Goal: Navigation & Orientation: Find specific page/section

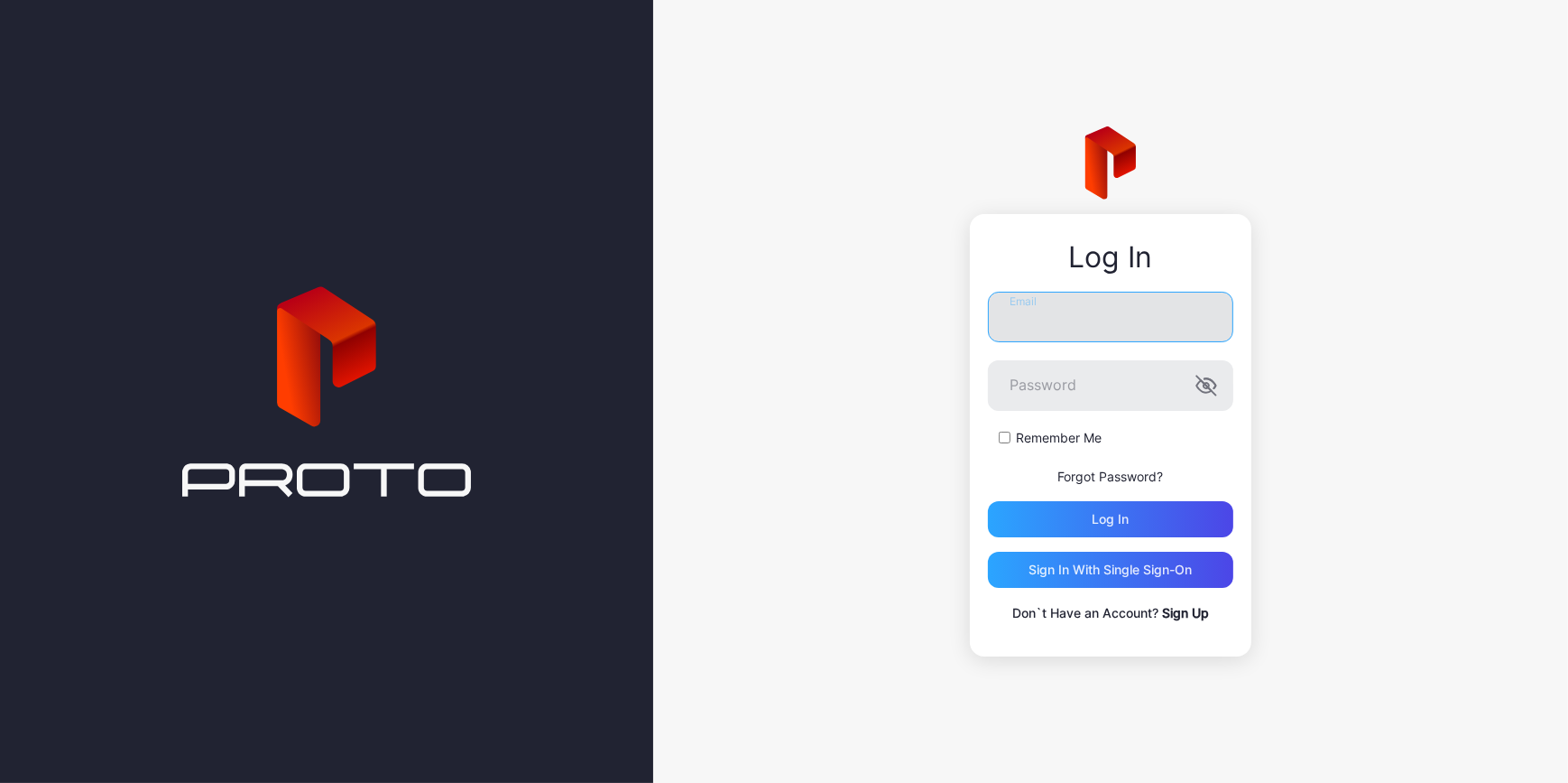
click at [1029, 312] on input "Email" at bounding box center [1110, 317] width 245 height 51
type input "**********"
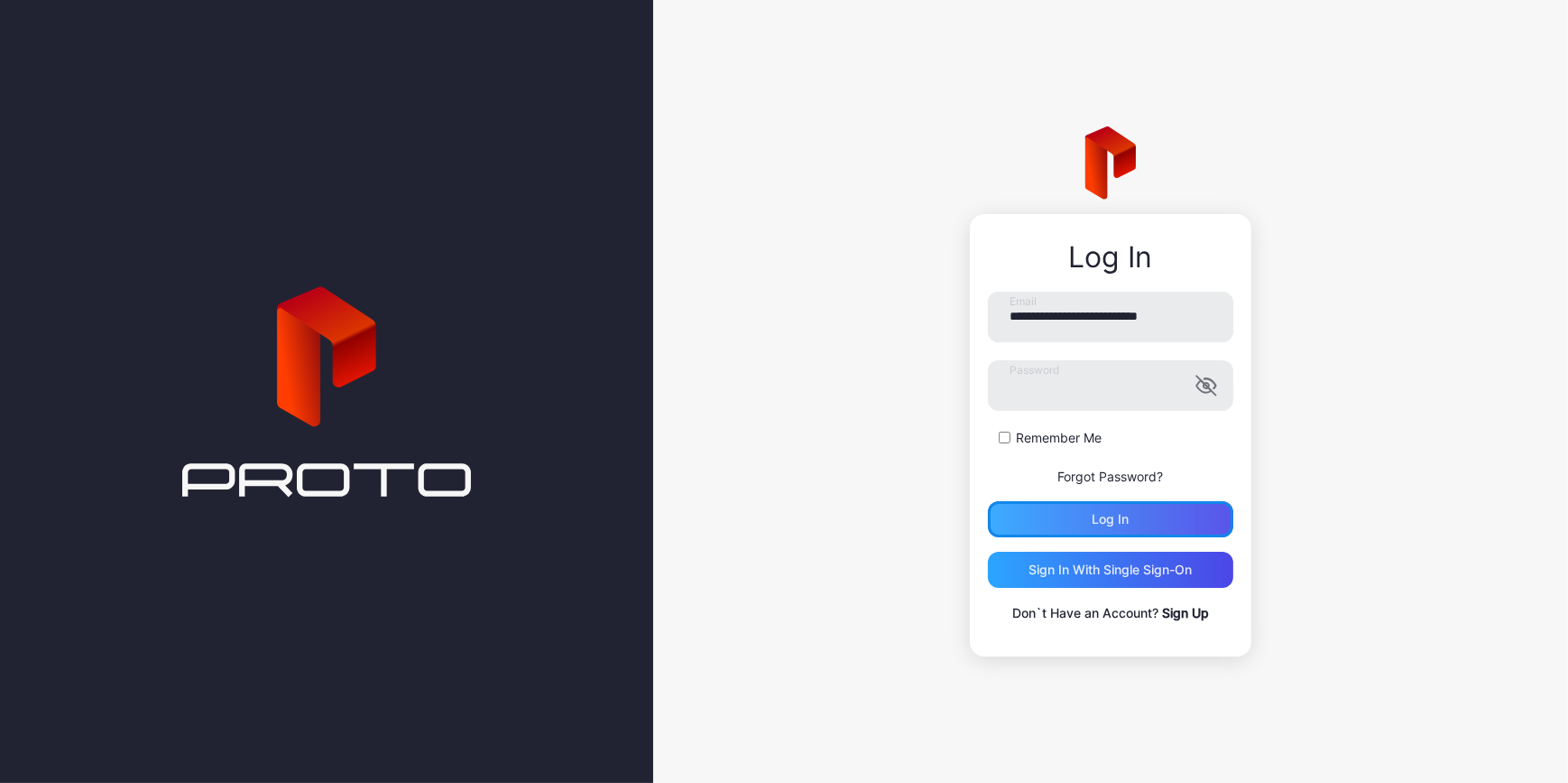
click at [1183, 519] on div "Log in" at bounding box center [1110, 519] width 245 height 36
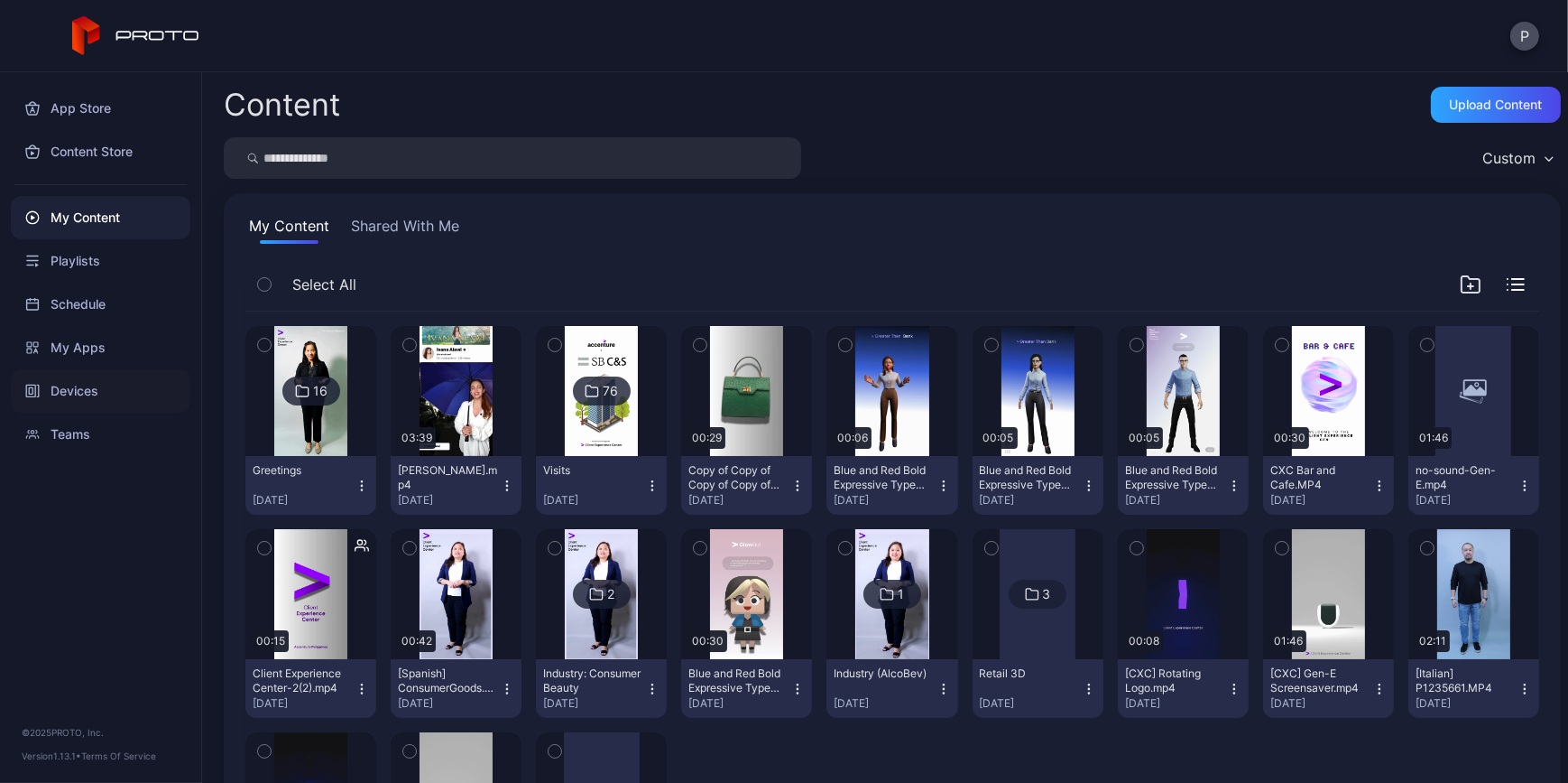
click at [123, 379] on div "Devices" at bounding box center [101, 391] width 180 height 43
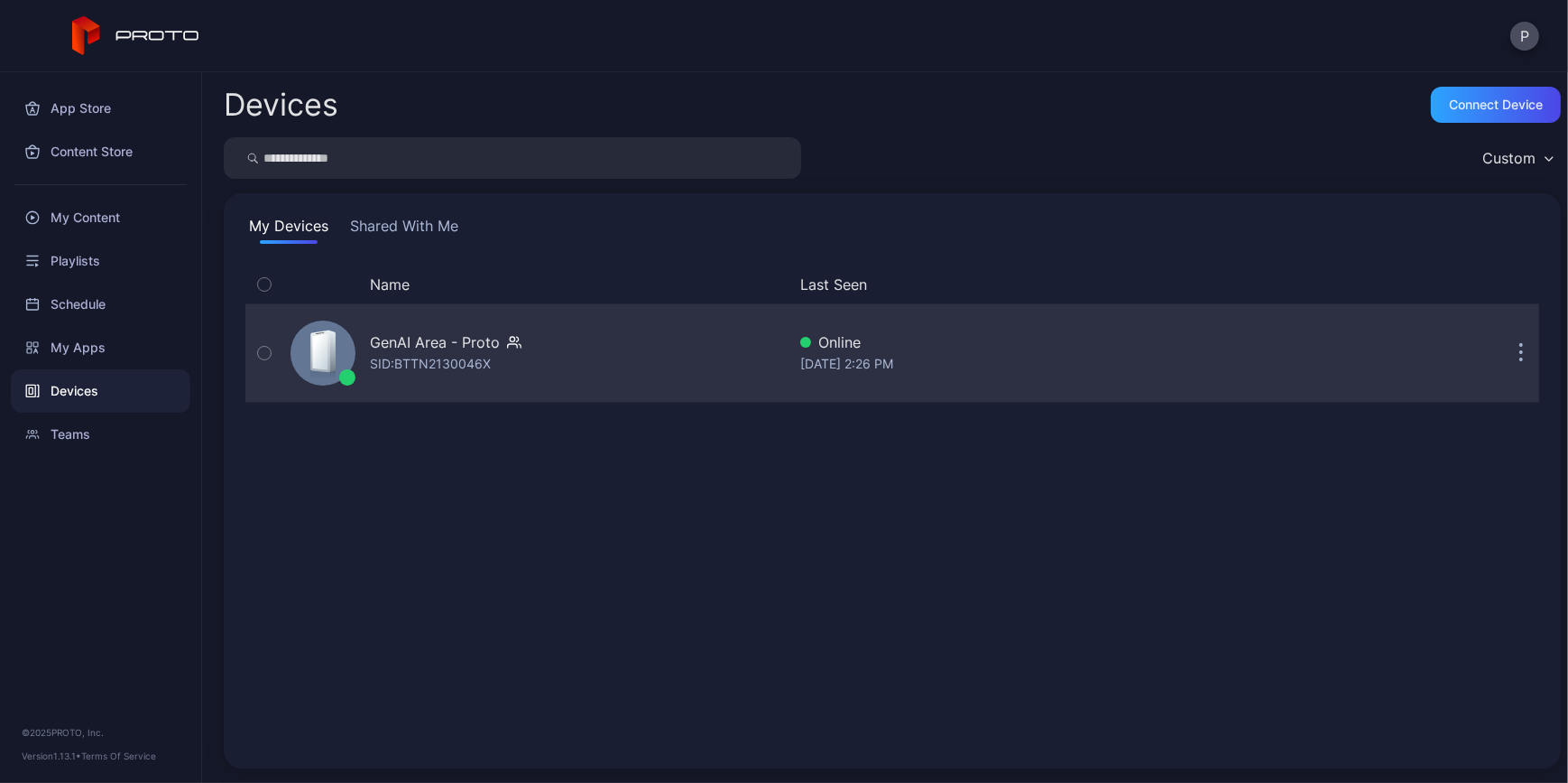
click at [605, 353] on div "GenAI Area - Proto SID: BTTN2130046X" at bounding box center [534, 353] width 502 height 90
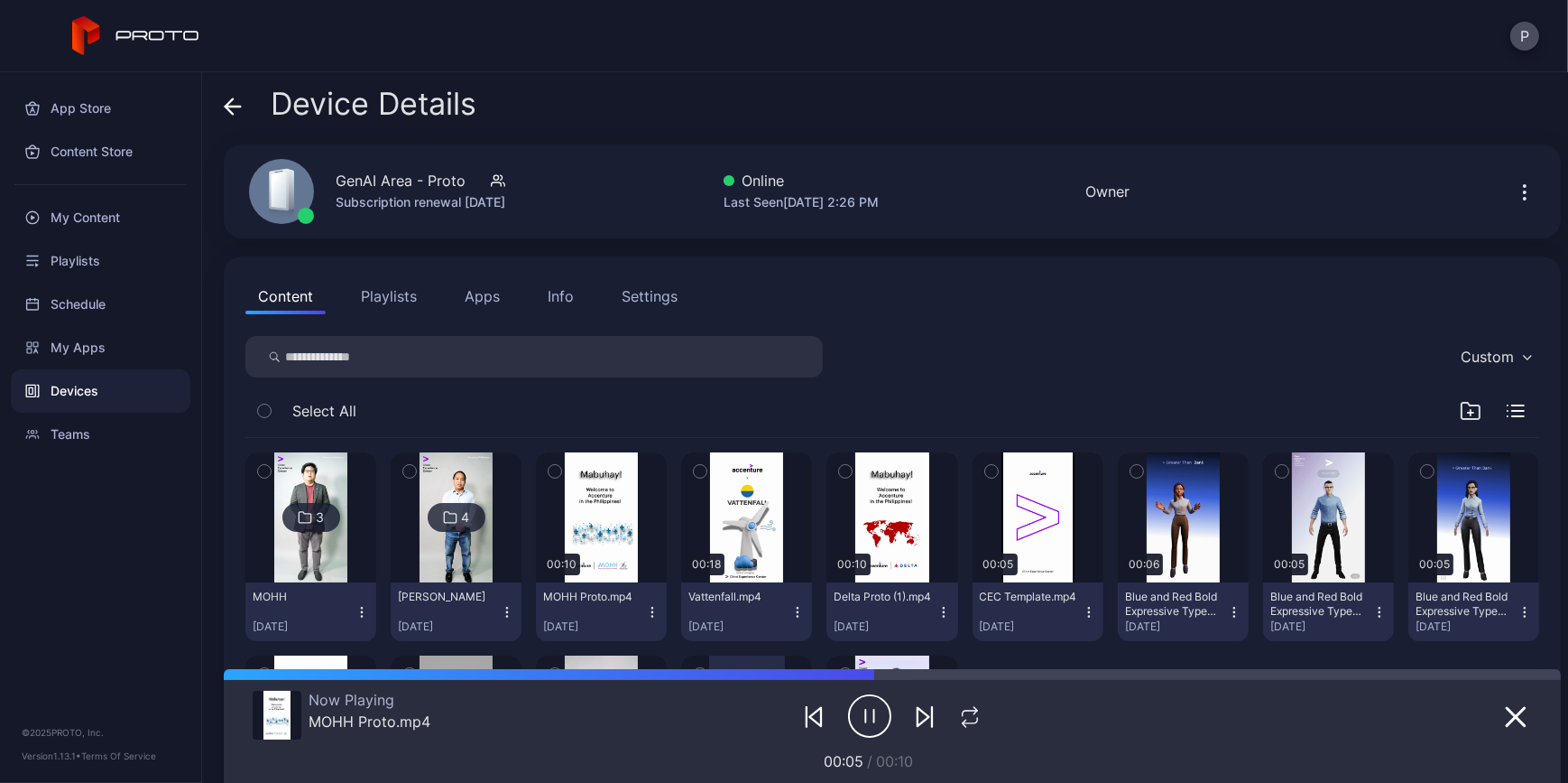
click at [492, 547] on img at bounding box center [455, 517] width 73 height 130
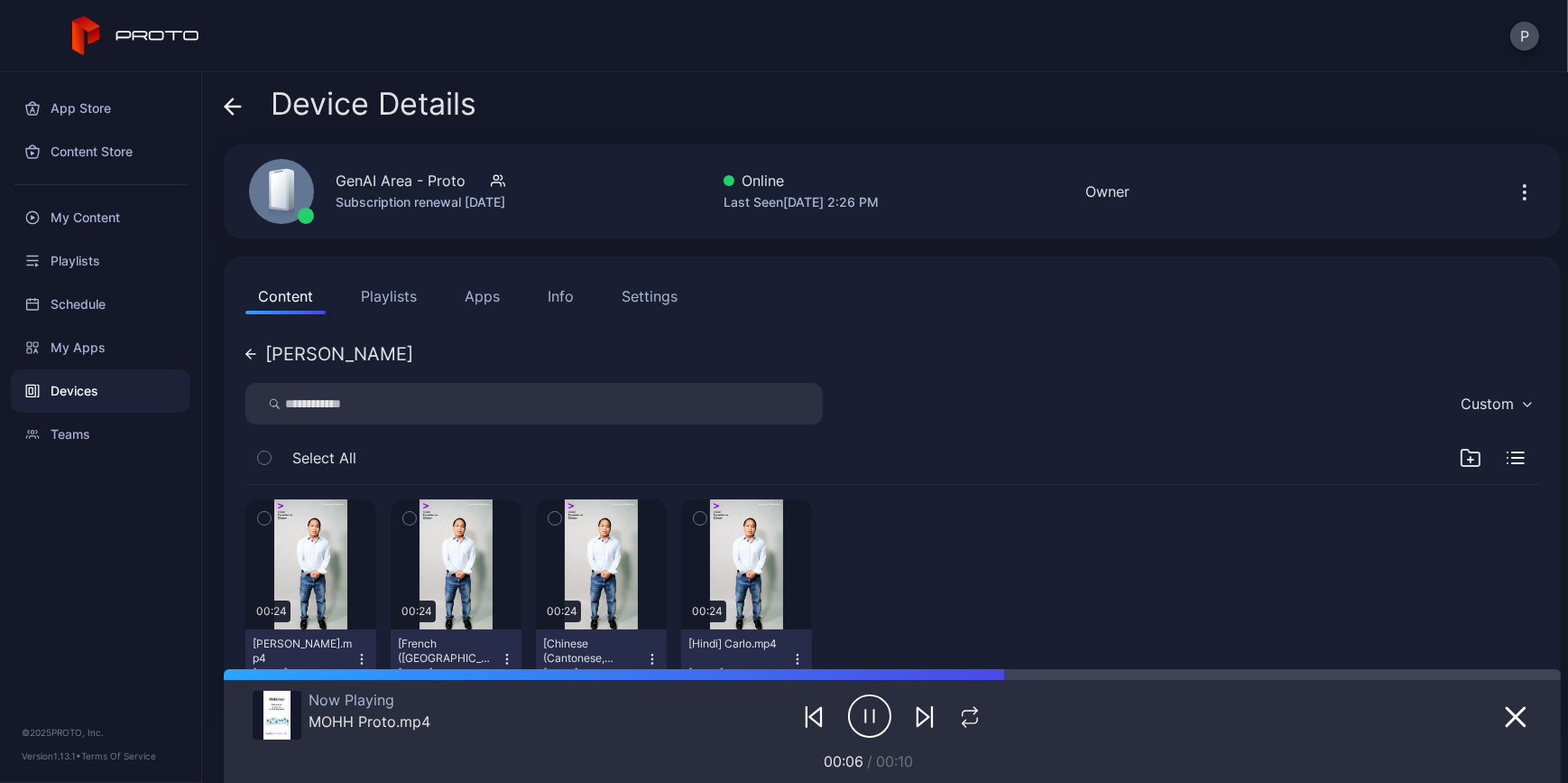
scroll to position [68, 0]
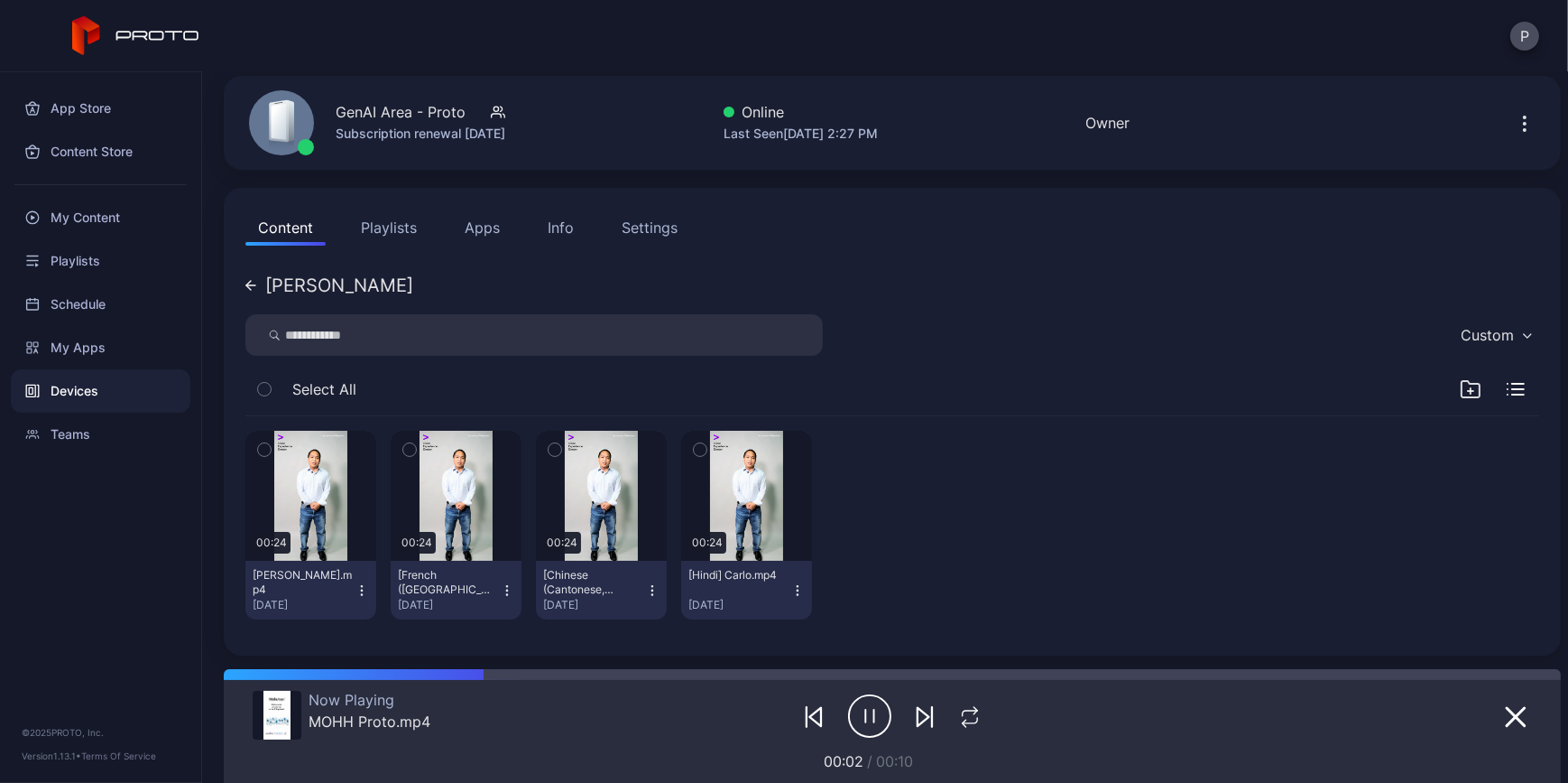
click at [262, 289] on div "[PERSON_NAME]" at bounding box center [329, 285] width 168 height 18
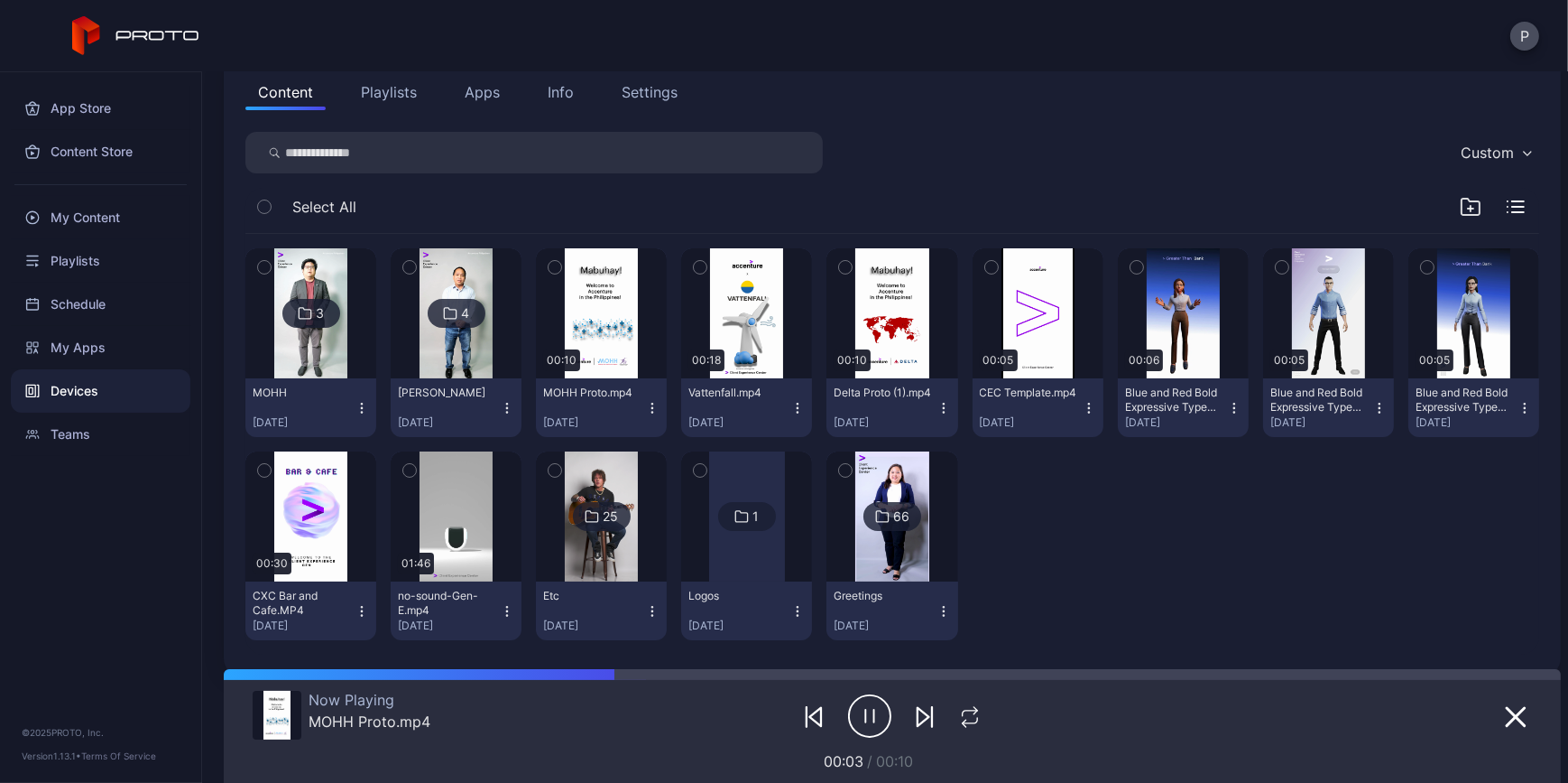
scroll to position [225, 0]
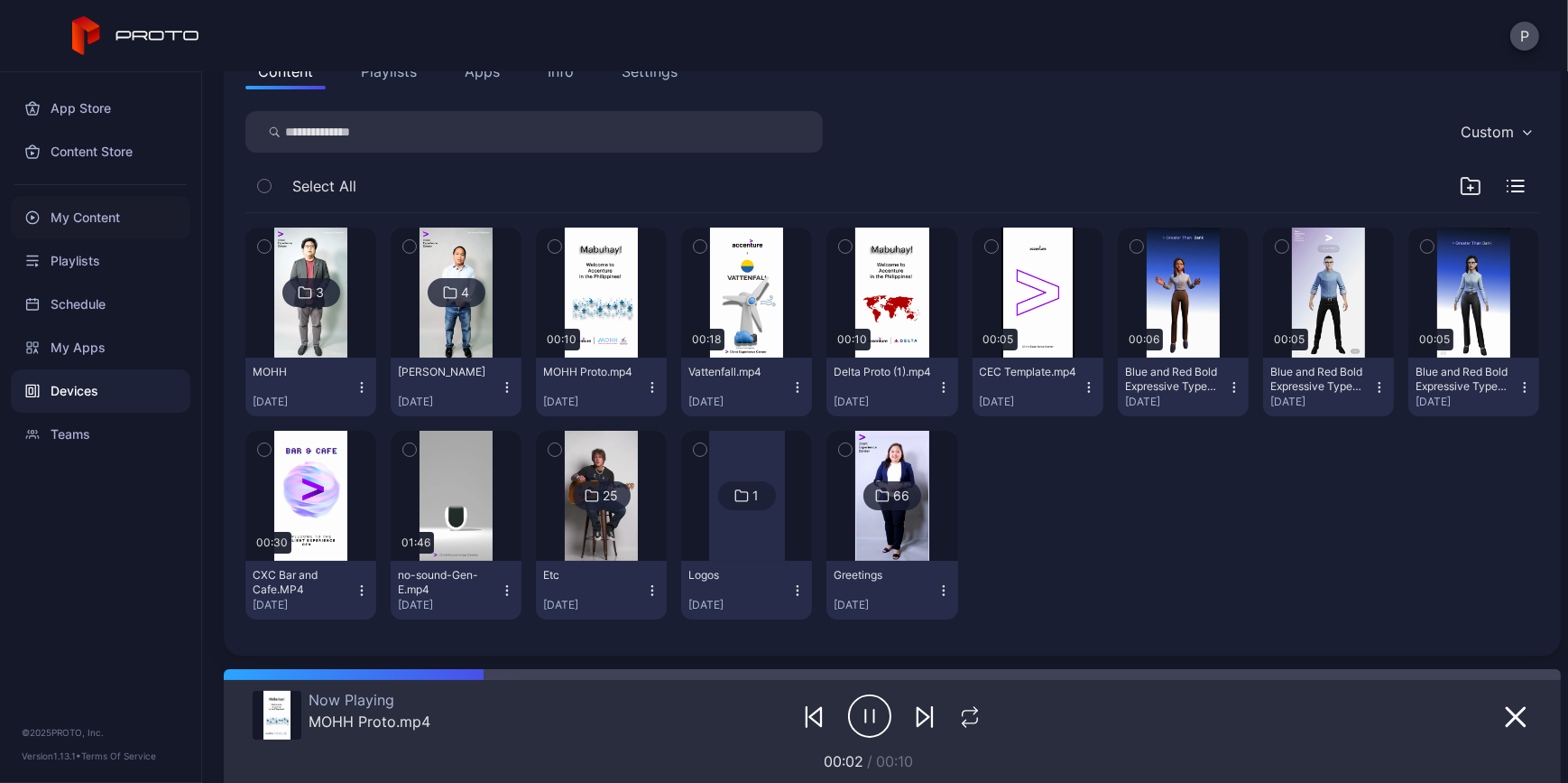
click at [117, 206] on div "My Content" at bounding box center [101, 217] width 180 height 43
